Goal: Find specific fact

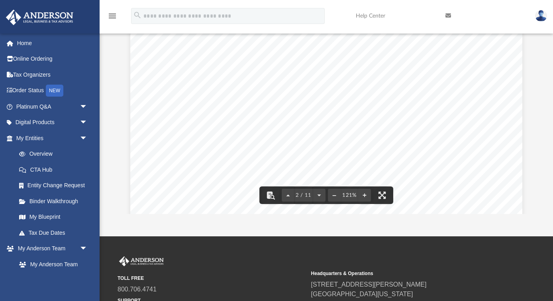
scroll to position [794, 0]
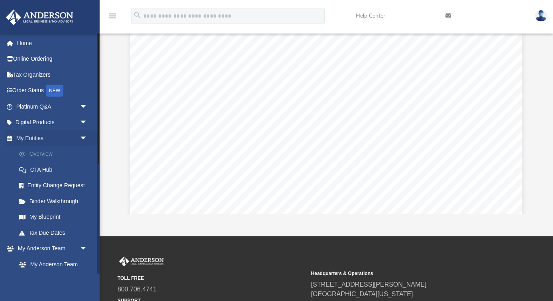
click at [42, 157] on link "Overview" at bounding box center [55, 154] width 89 height 16
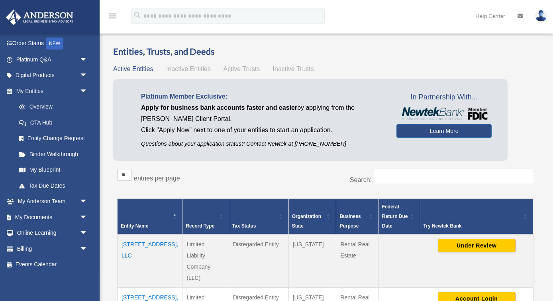
scroll to position [52, 0]
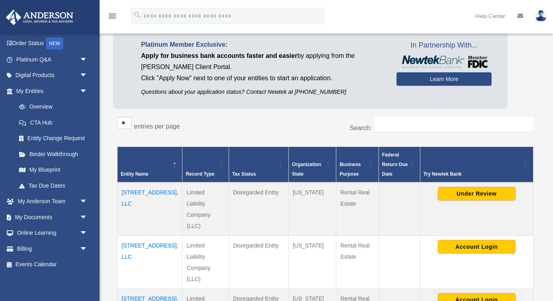
click at [148, 245] on td "[STREET_ADDRESS], LLC" at bounding box center [150, 261] width 65 height 53
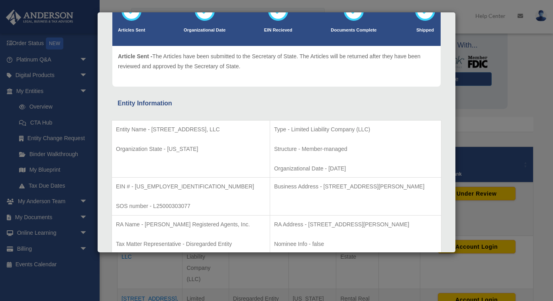
scroll to position [67, 0]
click at [421, 183] on p "Business Address - [STREET_ADDRESS][PERSON_NAME]" at bounding box center [355, 186] width 163 height 10
drag, startPoint x: 434, startPoint y: 187, endPoint x: 308, endPoint y: 189, distance: 126.4
click at [308, 189] on p "Business Address - [STREET_ADDRESS][PERSON_NAME]" at bounding box center [355, 186] width 163 height 10
copy p "[STREET_ADDRESS][PERSON_NAME]"
